Goal: Transaction & Acquisition: Purchase product/service

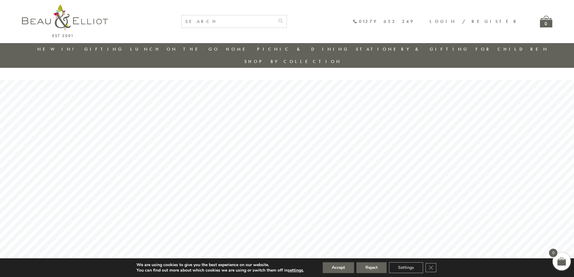
click at [368, 51] on link "Stationery & Gifting" at bounding box center [412, 49] width 113 height 6
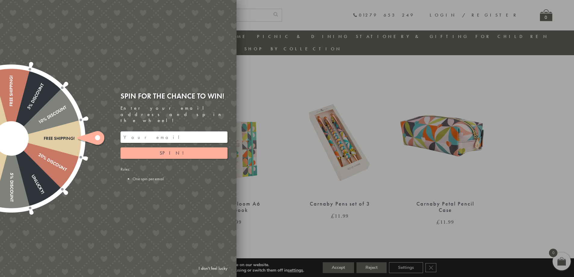
scroll to position [379, 0]
click at [511, 190] on div at bounding box center [287, 138] width 574 height 277
click at [500, 203] on div at bounding box center [287, 138] width 574 height 277
click at [216, 267] on link "I don't feel lucky" at bounding box center [212, 268] width 35 height 11
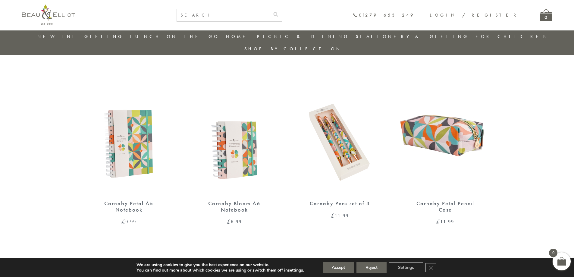
click at [444, 116] on img at bounding box center [444, 134] width 93 height 120
